Goal: Task Accomplishment & Management: Complete application form

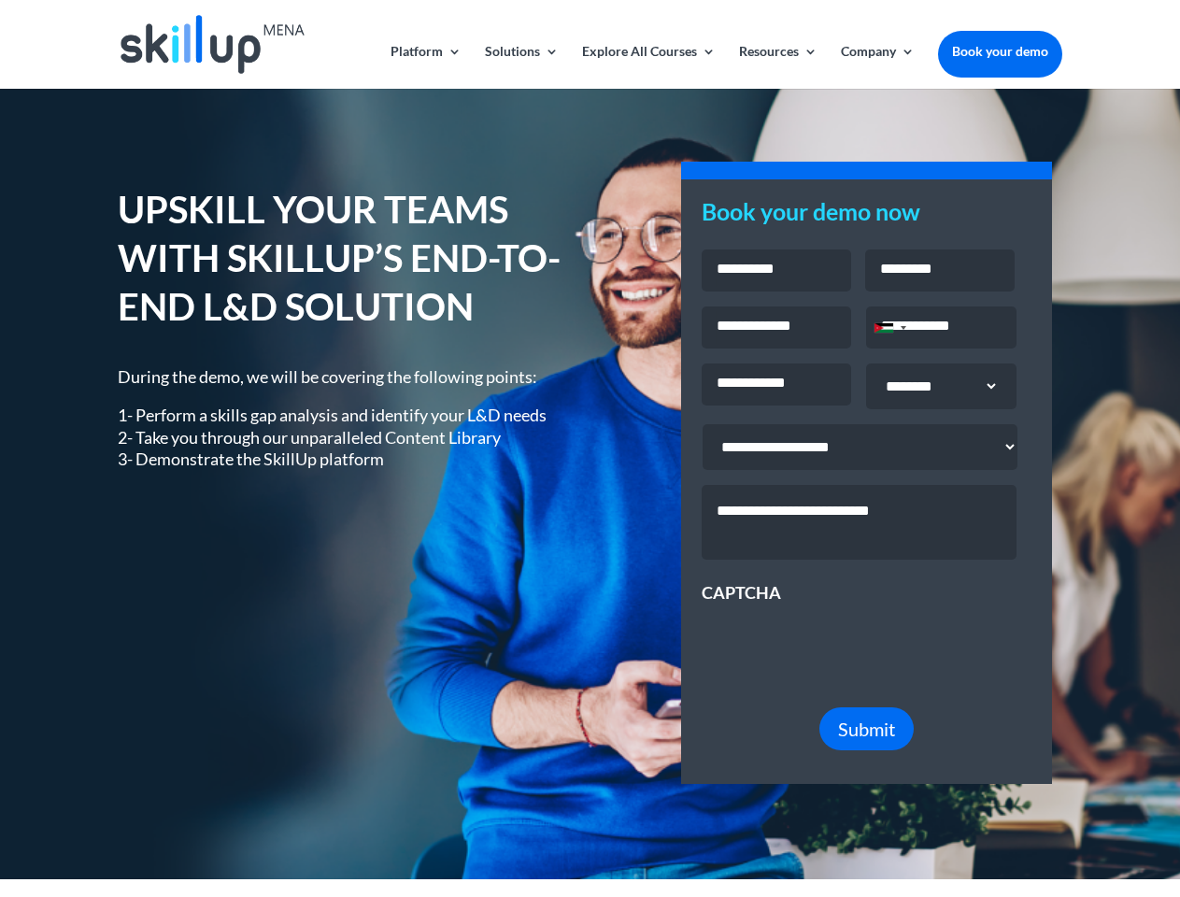
click at [590, 449] on div "UPSKILL YOUR TEAMS WITH SKILLUP’S END-TO-END L&D SOLUTION During the demo, we w…" at bounding box center [590, 484] width 944 height 649
click at [521, 66] on link "Solutions" at bounding box center [522, 67] width 74 height 44
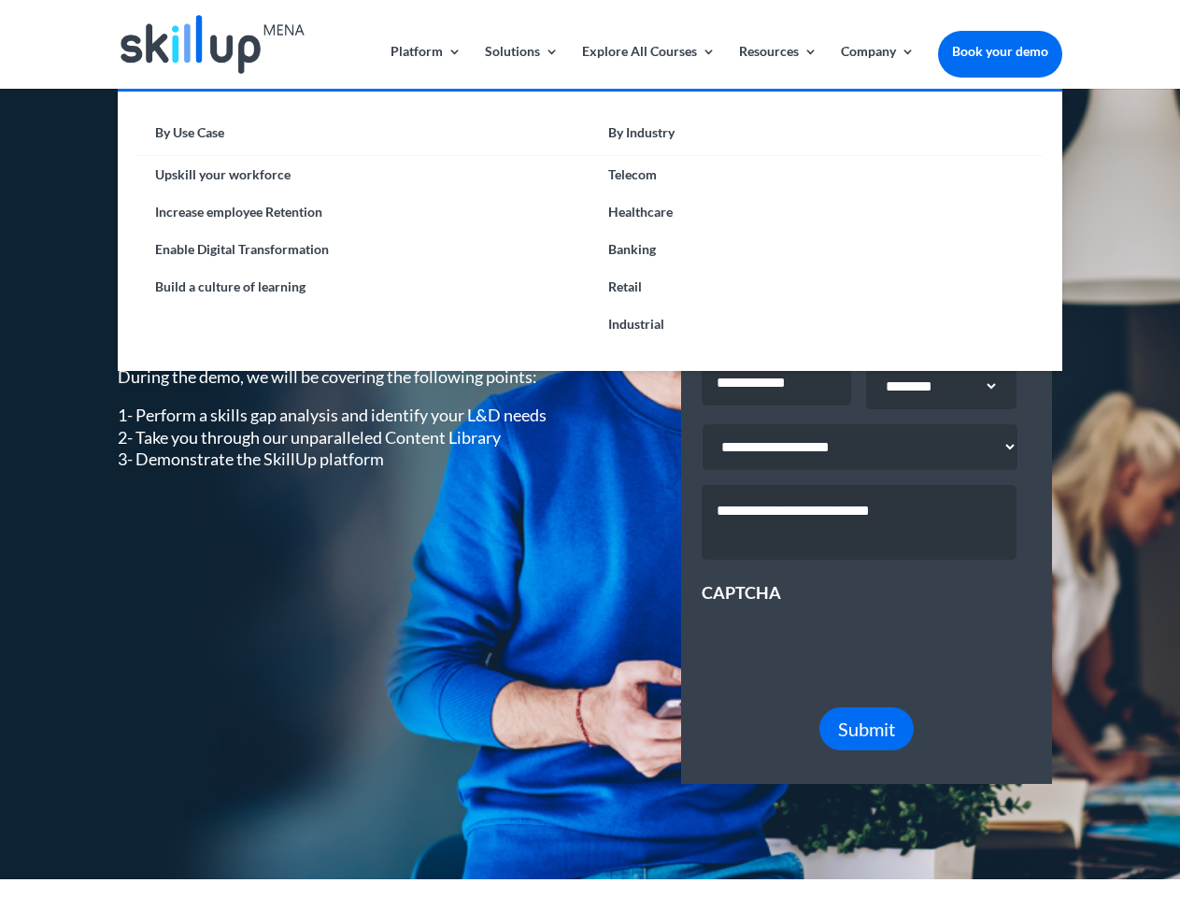
click at [648, 66] on link "Explore All Courses" at bounding box center [649, 67] width 134 height 44
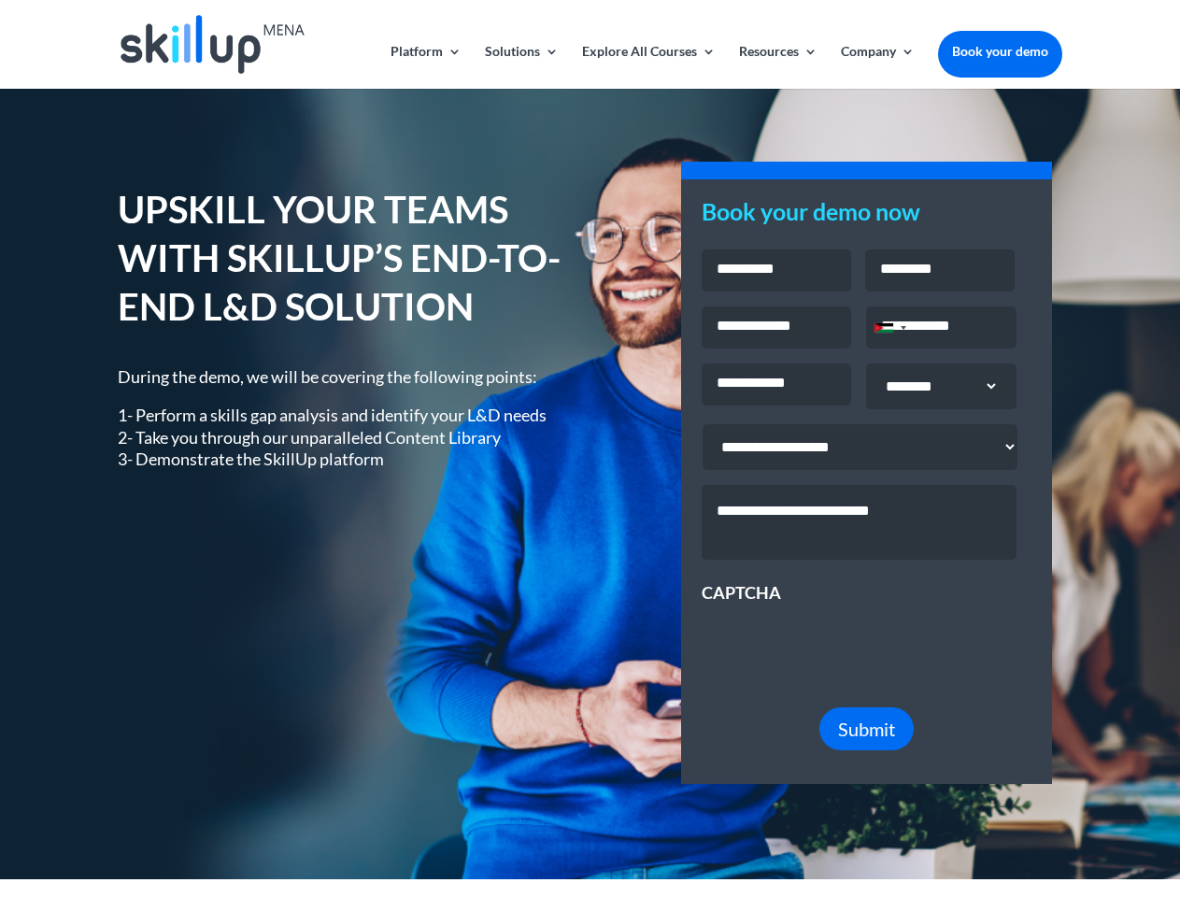
click at [777, 66] on link "Resources" at bounding box center [778, 67] width 79 height 44
click at [878, 66] on link "Company" at bounding box center [878, 67] width 74 height 44
click at [890, 330] on div "Jordan +962" at bounding box center [884, 327] width 19 height 9
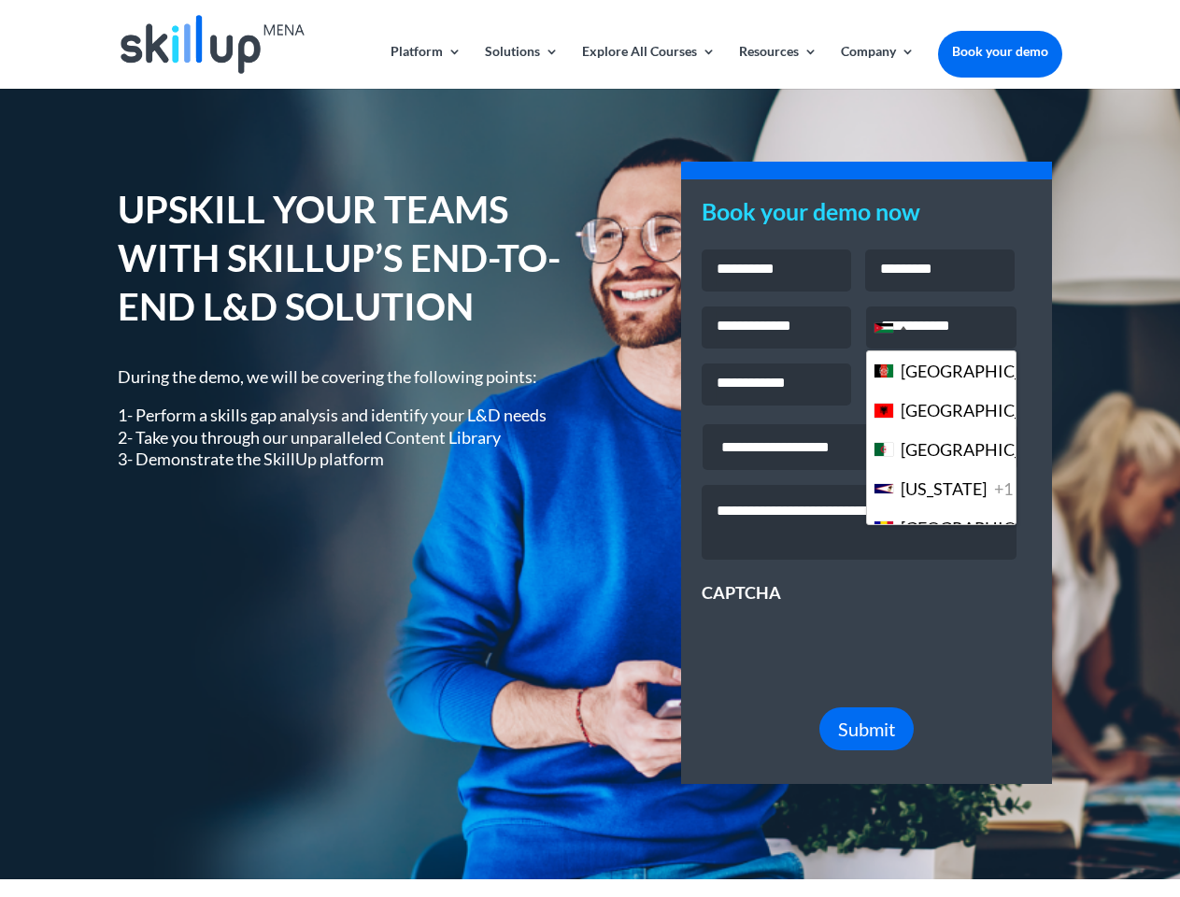
click at [867, 740] on span "Submit" at bounding box center [866, 729] width 57 height 22
